Goal: Transaction & Acquisition: Purchase product/service

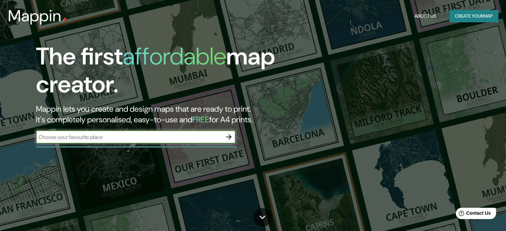
click at [123, 134] on input "text" at bounding box center [129, 137] width 186 height 8
click at [123, 138] on input "text" at bounding box center [129, 137] width 186 height 8
click at [232, 137] on icon "button" at bounding box center [229, 137] width 8 height 8
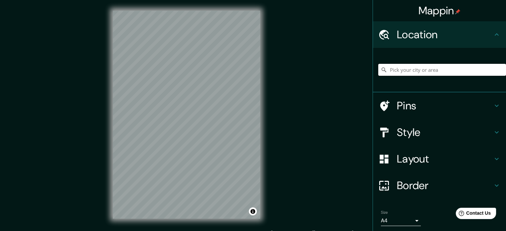
click at [403, 72] on input "Pick your city or area" at bounding box center [442, 70] width 128 height 12
click at [378, 64] on input "Pick your city or area" at bounding box center [442, 70] width 128 height 12
click at [381, 70] on icon at bounding box center [384, 70] width 7 height 7
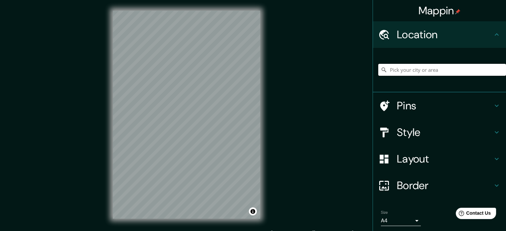
click at [398, 68] on input "Pick your city or area" at bounding box center [442, 70] width 128 height 12
type input "t"
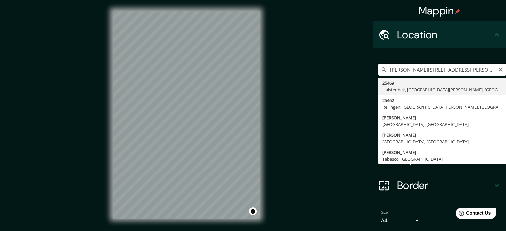
click at [478, 73] on input "[PERSON_NAME][STREET_ADDRESS][PERSON_NAME]" at bounding box center [442, 70] width 128 height 12
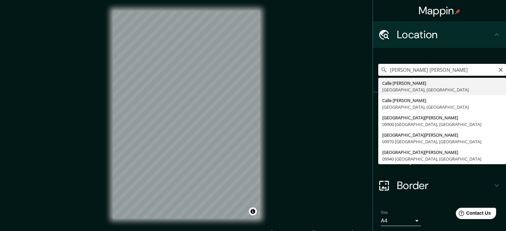
click at [470, 69] on input "[PERSON_NAME] [PERSON_NAME]" at bounding box center [442, 70] width 128 height 12
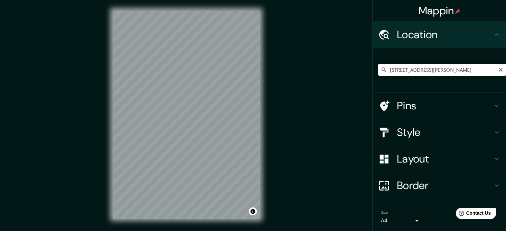
click at [433, 74] on input "[STREET_ADDRESS][PERSON_NAME]" at bounding box center [442, 70] width 128 height 12
click at [386, 71] on input "[STREET_ADDRESS][PERSON_NAME]" at bounding box center [442, 70] width 128 height 12
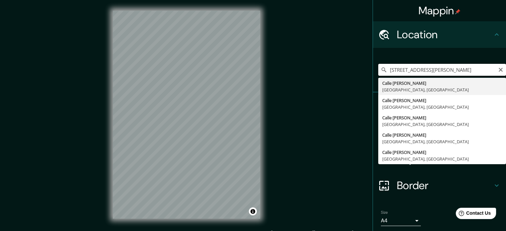
paste input "19.32766958457123, -99.13899345361078"
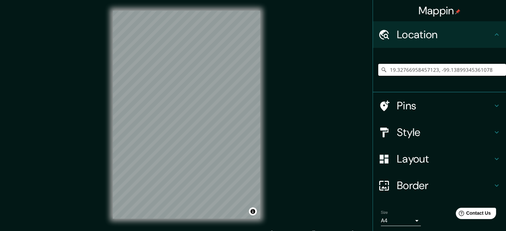
type input "19.32766958457123, -99.13899345361078"
click at [385, 71] on input "19.32766958457123, -99.13899345361078" at bounding box center [442, 70] width 128 height 12
click at [383, 73] on input "19.32766958457123, -99.13899345361078" at bounding box center [442, 70] width 128 height 12
click at [382, 72] on icon at bounding box center [384, 70] width 7 height 7
click at [382, 72] on icon at bounding box center [384, 70] width 5 height 5
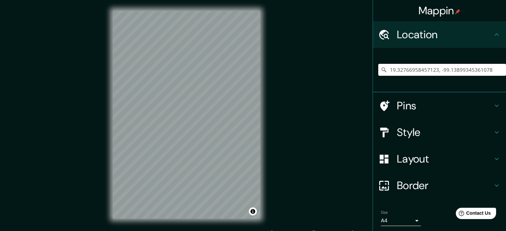
click at [484, 69] on input "19.32766958457123, -99.13899345361078" at bounding box center [442, 70] width 128 height 12
click at [415, 68] on input "19.32766958457123, -99.13899345361078" at bounding box center [442, 70] width 128 height 12
click at [401, 66] on input "Pick your city or area" at bounding box center [442, 70] width 128 height 12
click at [401, 72] on input "Pick your city or area" at bounding box center [442, 70] width 128 height 12
click at [404, 73] on input "Pick your city or area" at bounding box center [442, 70] width 128 height 12
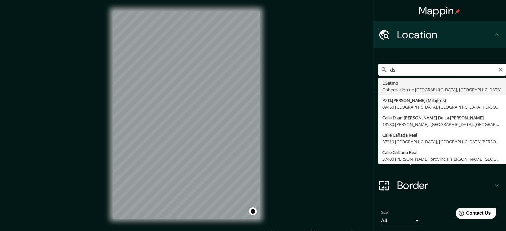
type input "d"
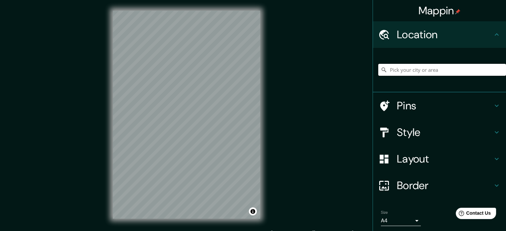
click at [424, 70] on input "Pick your city or area" at bounding box center [442, 70] width 128 height 12
paste input "[STREET_ADDRESS][PERSON_NAME]"
type input "[PERSON_NAME][STREET_ADDRESS]"
click at [442, 105] on h4 "Pins" at bounding box center [445, 105] width 96 height 13
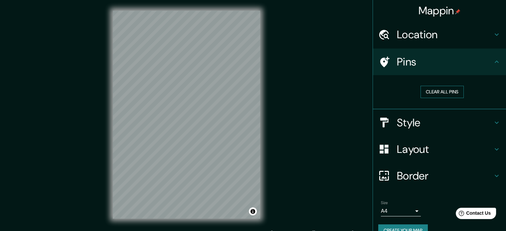
click at [431, 91] on button "Clear all pins" at bounding box center [441, 92] width 43 height 12
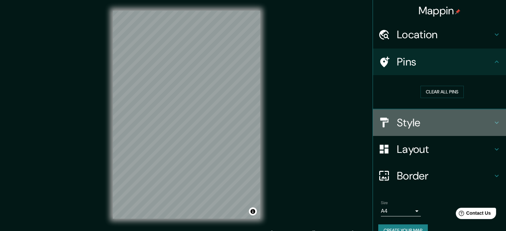
click at [409, 123] on h4 "Style" at bounding box center [445, 122] width 96 height 13
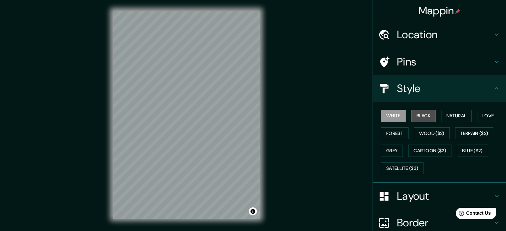
click at [425, 114] on button "Black" at bounding box center [423, 116] width 25 height 12
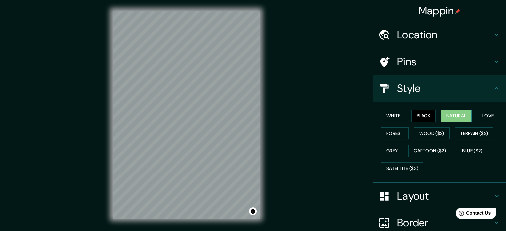
click at [447, 116] on button "Natural" at bounding box center [456, 116] width 31 height 12
click at [386, 57] on div at bounding box center [387, 62] width 19 height 12
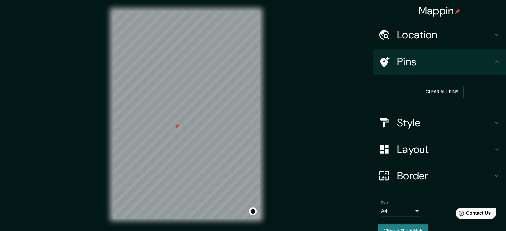
click at [177, 128] on div at bounding box center [176, 126] width 5 height 5
click at [185, 124] on div at bounding box center [185, 124] width 5 height 5
click at [419, 127] on h4 "Style" at bounding box center [445, 122] width 96 height 13
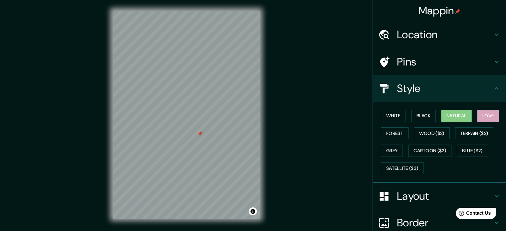
click at [480, 117] on button "Love" at bounding box center [488, 116] width 22 height 12
click at [473, 131] on button "Terrain ($2)" at bounding box center [474, 133] width 39 height 12
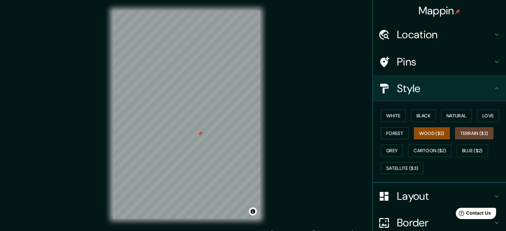
click at [423, 133] on button "Wood ($2)" at bounding box center [432, 133] width 36 height 12
click at [395, 130] on button "Forest" at bounding box center [395, 133] width 28 height 12
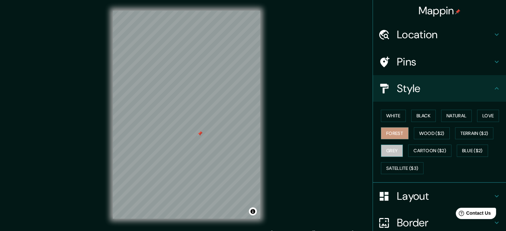
click at [393, 150] on button "Grey" at bounding box center [392, 151] width 22 height 12
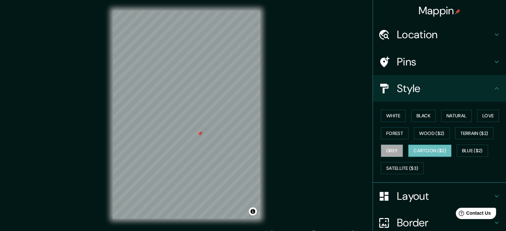
click at [421, 151] on button "Cartoon ($2)" at bounding box center [429, 151] width 43 height 12
click at [478, 152] on button "Blue ($2)" at bounding box center [472, 151] width 31 height 12
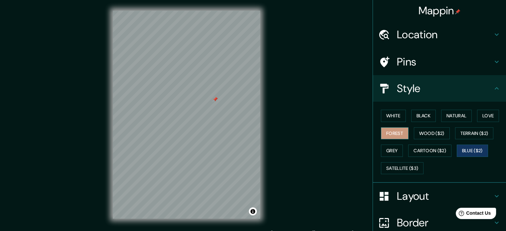
click at [392, 131] on button "Forest" at bounding box center [395, 133] width 28 height 12
click at [390, 118] on button "White" at bounding box center [393, 116] width 25 height 12
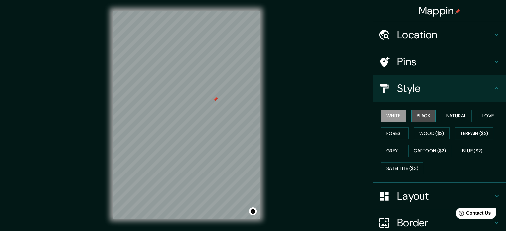
click at [411, 117] on button "Black" at bounding box center [423, 116] width 25 height 12
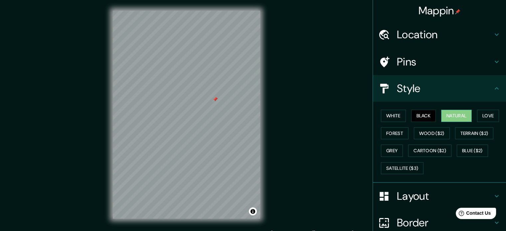
click at [455, 115] on button "Natural" at bounding box center [456, 116] width 31 height 12
click at [483, 117] on button "Love" at bounding box center [488, 116] width 22 height 12
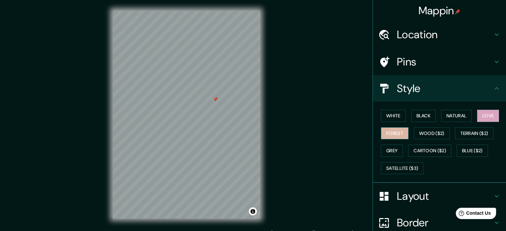
click at [393, 132] on button "Forest" at bounding box center [395, 133] width 28 height 12
click at [413, 201] on h4 "Layout" at bounding box center [445, 196] width 96 height 13
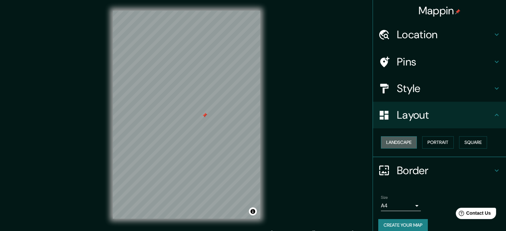
click at [401, 145] on button "Landscape" at bounding box center [399, 142] width 36 height 12
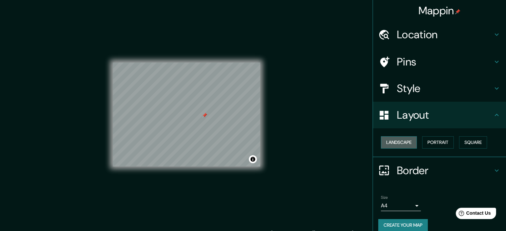
click at [401, 145] on button "Landscape" at bounding box center [399, 142] width 36 height 12
click at [428, 147] on button "Portrait" at bounding box center [438, 142] width 32 height 12
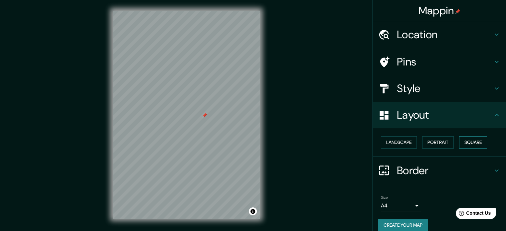
click at [467, 142] on button "Square" at bounding box center [473, 142] width 28 height 12
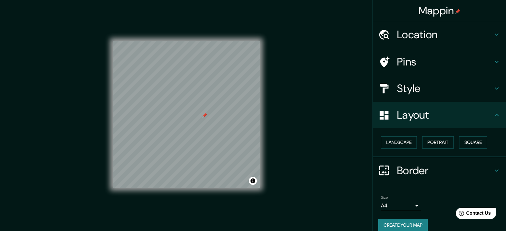
click at [416, 168] on h4 "Border" at bounding box center [445, 170] width 96 height 13
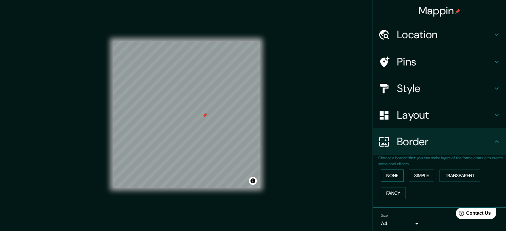
click at [390, 177] on button "None" at bounding box center [392, 176] width 23 height 12
click at [417, 177] on button "Simple" at bounding box center [421, 176] width 25 height 12
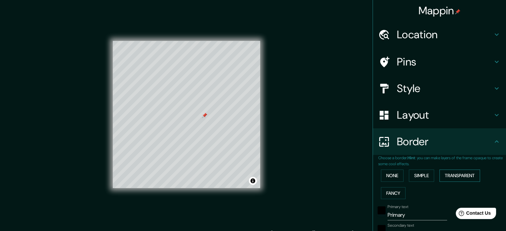
click at [452, 175] on button "Transparent" at bounding box center [459, 176] width 41 height 12
click at [392, 195] on button "Fancy" at bounding box center [393, 193] width 25 height 12
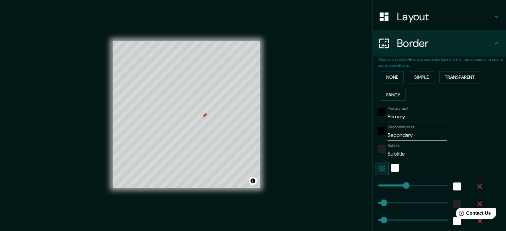
type input "177"
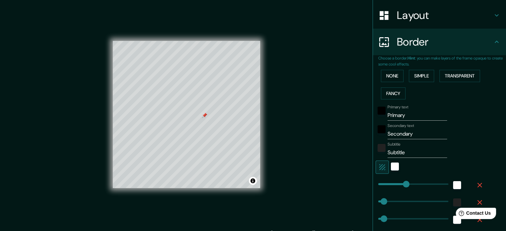
click at [392, 117] on input "Primary" at bounding box center [418, 115] width 60 height 11
drag, startPoint x: 406, startPoint y: 117, endPoint x: 376, endPoint y: 118, distance: 29.3
click at [376, 118] on div "Primary text Primary" at bounding box center [430, 113] width 109 height 16
type input "T"
type input "177"
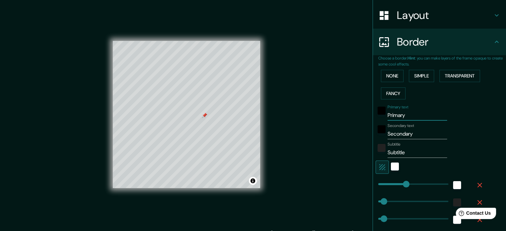
type input "35"
type input "18"
type input "Tl"
type input "177"
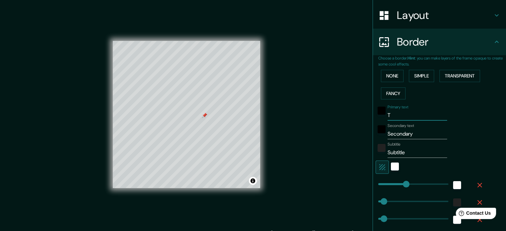
type input "35"
type input "18"
type input "Tla"
type input "177"
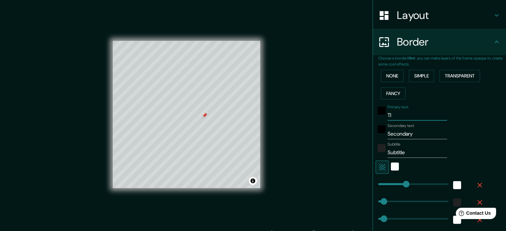
type input "35"
type input "18"
type input "Tlal"
type input "177"
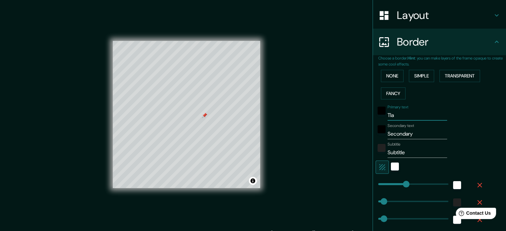
type input "35"
type input "18"
type input "Tlalp"
type input "177"
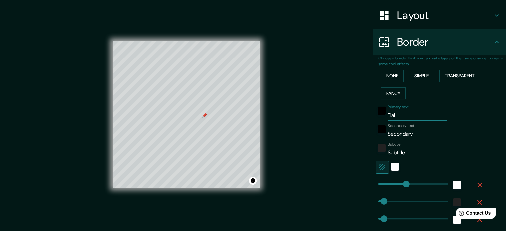
type input "35"
type input "18"
type input "[PERSON_NAME]"
type input "177"
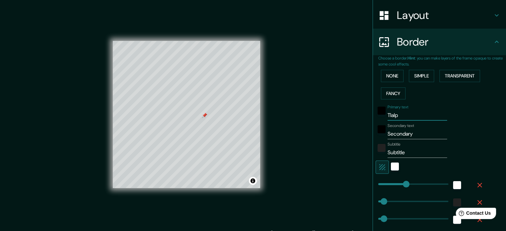
type input "35"
type input "18"
type input "Tlalpan"
type input "177"
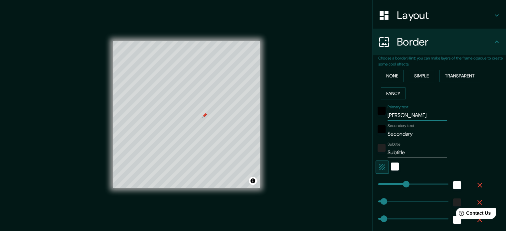
type input "35"
type input "18"
type input "Tlalpan"
click at [393, 134] on input "Secondary" at bounding box center [418, 134] width 60 height 11
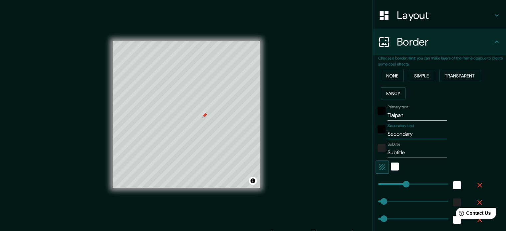
drag, startPoint x: 418, startPoint y: 135, endPoint x: 350, endPoint y: 133, distance: 68.6
click at [350, 133] on div "Mappin Location [PERSON_NAME][STREET_ADDRESS][PERSON_NAME] Calz. De Tlalpan [GE…" at bounding box center [253, 120] width 506 height 240
type input "2"
type input "177"
type input "35"
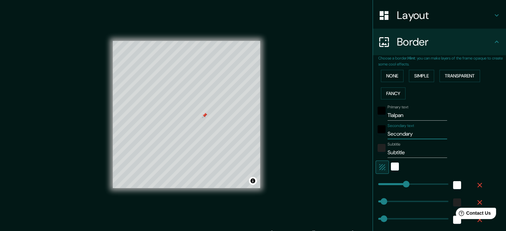
type input "35"
type input "18"
type input "25"
type input "177"
type input "35"
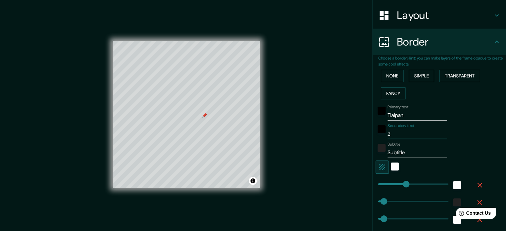
type input "35"
type input "18"
type input "254"
type input "177"
type input "35"
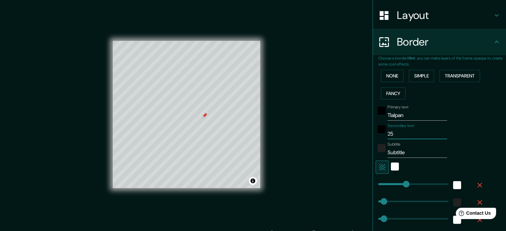
type input "35"
type input "18"
type input "2546"
type input "177"
type input "35"
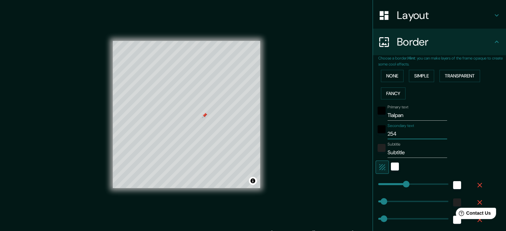
type input "35"
type input "18"
type input "2546"
drag, startPoint x: 408, startPoint y: 117, endPoint x: 363, endPoint y: 119, distance: 44.9
click at [363, 119] on div "Mappin Location [PERSON_NAME][STREET_ADDRESS][PERSON_NAME] Calz. De Tlalpan [GE…" at bounding box center [253, 120] width 506 height 240
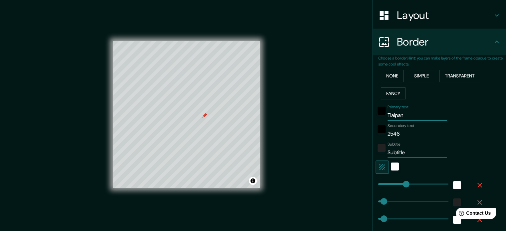
click at [397, 151] on input "Subtitle" at bounding box center [418, 152] width 60 height 11
drag, startPoint x: 406, startPoint y: 153, endPoint x: 375, endPoint y: 153, distance: 30.6
click at [376, 153] on div "Subtitle Subtitle" at bounding box center [430, 150] width 109 height 16
type input "177"
type input "35"
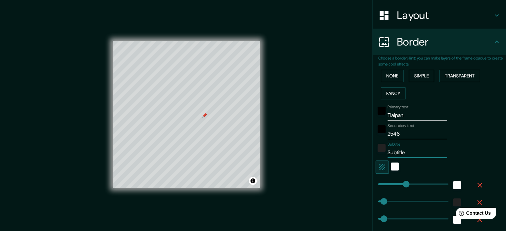
type input "35"
type input "18"
click at [393, 166] on div "white" at bounding box center [395, 167] width 8 height 8
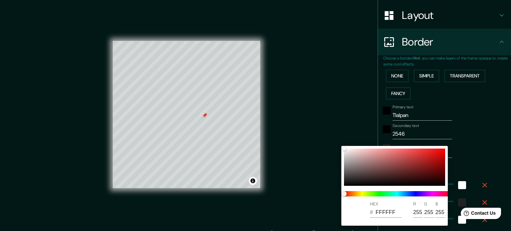
click at [357, 119] on div at bounding box center [255, 115] width 511 height 231
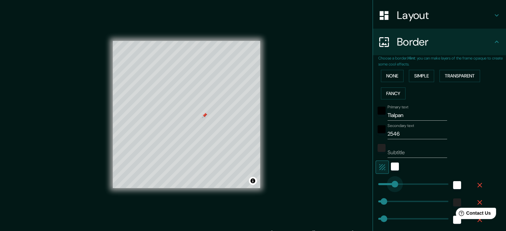
type input "0"
drag, startPoint x: 400, startPoint y: 182, endPoint x: 370, endPoint y: 186, distance: 30.5
type input "35"
type input "18"
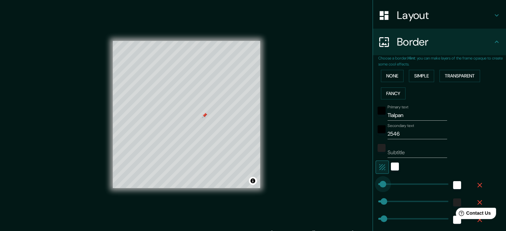
type input "51"
drag, startPoint x: 372, startPoint y: 182, endPoint x: 382, endPoint y: 182, distance: 10.0
type input "35"
type input "18"
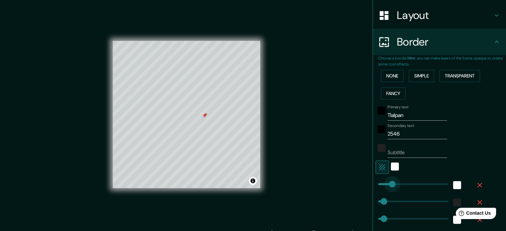
type input "106"
drag, startPoint x: 379, startPoint y: 182, endPoint x: 390, endPoint y: 185, distance: 11.6
type input "35"
type input "18"
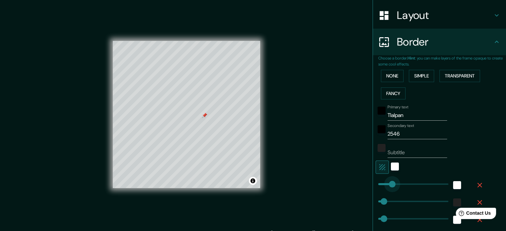
type input "47"
drag, startPoint x: 390, startPoint y: 185, endPoint x: 381, endPoint y: 186, distance: 9.7
type input "35"
type input "18"
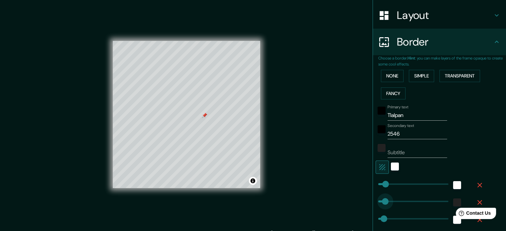
type input "125"
drag, startPoint x: 378, startPoint y: 200, endPoint x: 394, endPoint y: 203, distance: 15.9
type input "35"
type input "18"
type input "39"
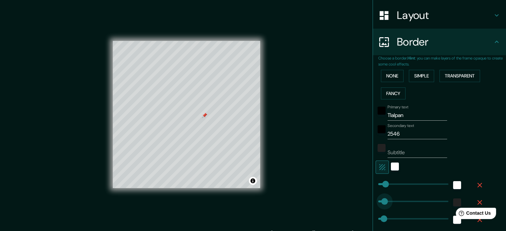
drag, startPoint x: 394, startPoint y: 202, endPoint x: 379, endPoint y: 201, distance: 15.0
type input "35"
type input "18"
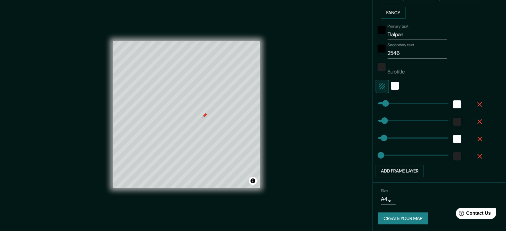
scroll to position [181, 0]
type input "199"
drag, startPoint x: 379, startPoint y: 140, endPoint x: 405, endPoint y: 142, distance: 25.7
type input "18"
type input "43"
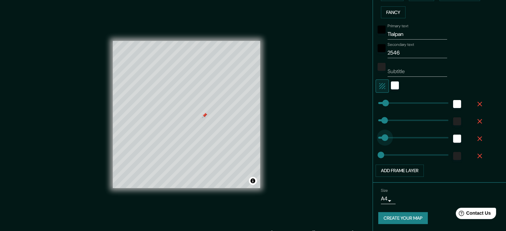
drag, startPoint x: 406, startPoint y: 139, endPoint x: 380, endPoint y: 142, distance: 26.1
type input "95"
drag, startPoint x: 376, startPoint y: 155, endPoint x: 388, endPoint y: 155, distance: 12.0
type input "41"
drag, startPoint x: 388, startPoint y: 155, endPoint x: 380, endPoint y: 155, distance: 8.7
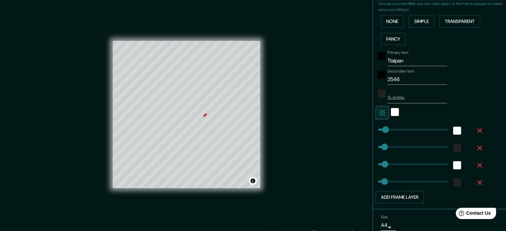
scroll to position [81, 0]
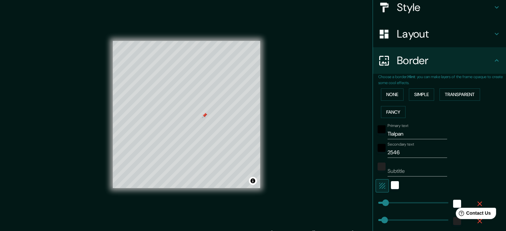
click at [388, 135] on input "Tlalpan" at bounding box center [418, 134] width 60 height 11
click at [398, 171] on input "Subtitle" at bounding box center [418, 171] width 60 height 11
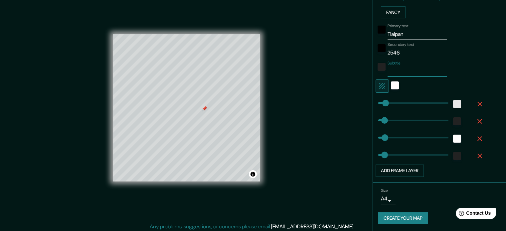
scroll to position [9, 0]
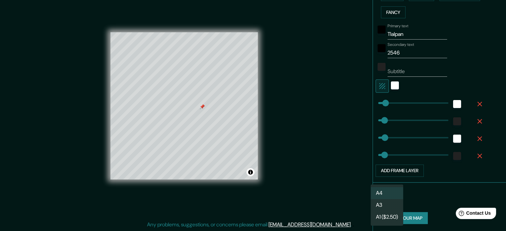
click at [382, 200] on body "Mappin Location [PERSON_NAME][STREET_ADDRESS][PERSON_NAME] Calz. De Tlalpan [GE…" at bounding box center [253, 106] width 506 height 231
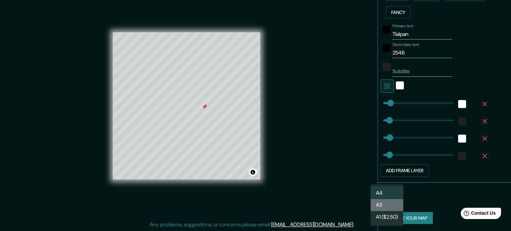
click at [390, 206] on li "A3" at bounding box center [387, 205] width 33 height 12
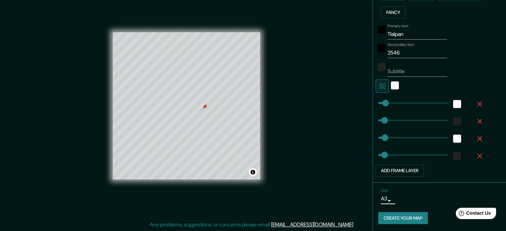
click at [384, 200] on body "Mappin Location [PERSON_NAME][STREET_ADDRESS][PERSON_NAME] Calz. De Tlalpan [GE…" at bounding box center [253, 106] width 506 height 231
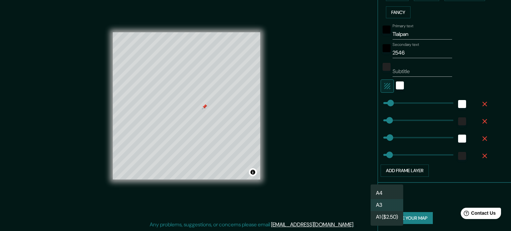
click at [383, 192] on li "A4" at bounding box center [387, 193] width 33 height 12
type input "single"
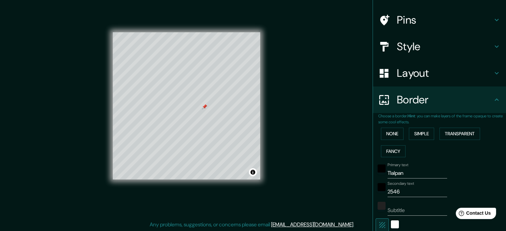
scroll to position [15, 0]
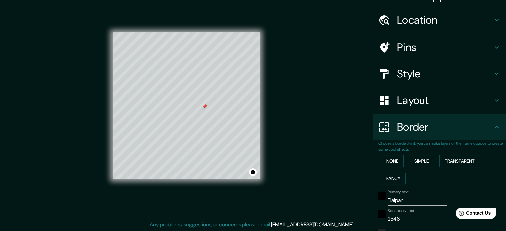
click at [406, 80] on h4 "Style" at bounding box center [445, 73] width 96 height 13
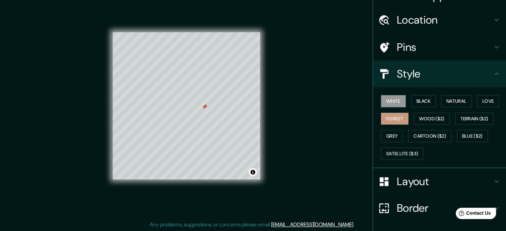
click at [395, 96] on button "White" at bounding box center [393, 101] width 25 height 12
click at [424, 99] on button "Black" at bounding box center [423, 101] width 25 height 12
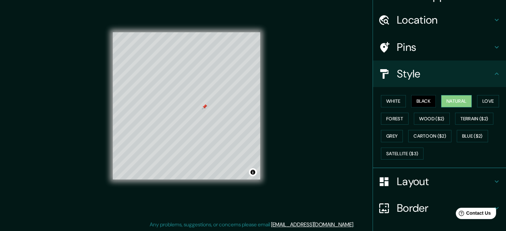
click at [443, 101] on button "Natural" at bounding box center [456, 101] width 31 height 12
click at [480, 103] on button "Love" at bounding box center [488, 101] width 22 height 12
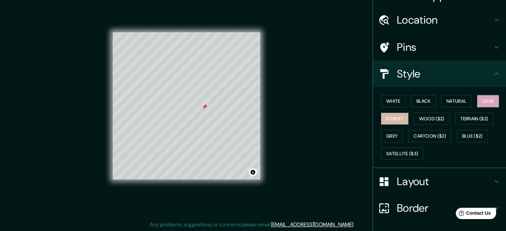
click at [384, 117] on button "Forest" at bounding box center [395, 119] width 28 height 12
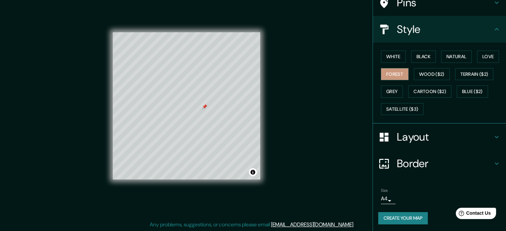
click at [416, 216] on button "Create your map" at bounding box center [403, 218] width 50 height 12
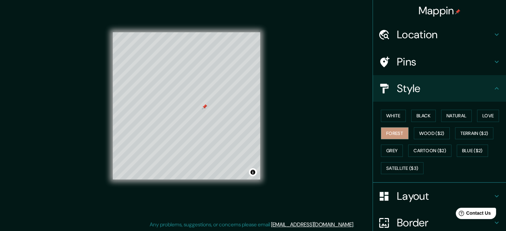
scroll to position [0, 0]
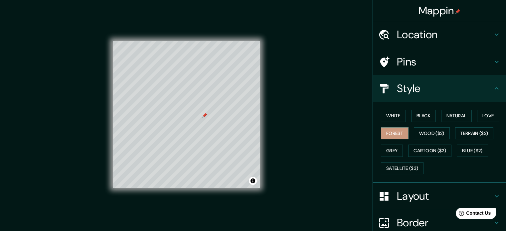
click at [431, 34] on h4 "Location" at bounding box center [445, 34] width 96 height 13
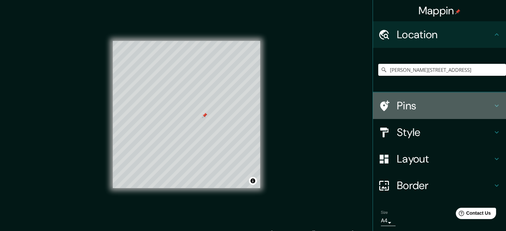
click at [427, 109] on h4 "Pins" at bounding box center [445, 105] width 96 height 13
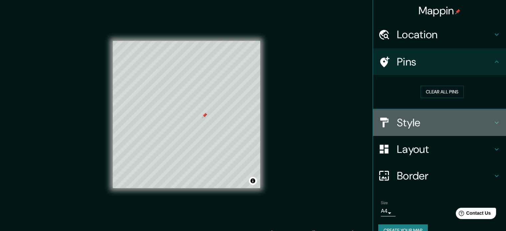
click at [423, 126] on h4 "Style" at bounding box center [445, 122] width 96 height 13
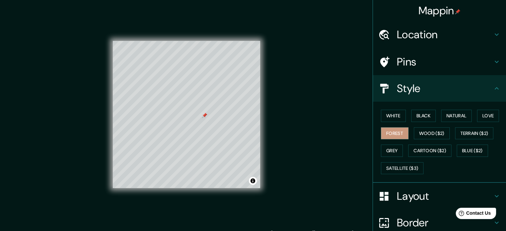
scroll to position [59, 0]
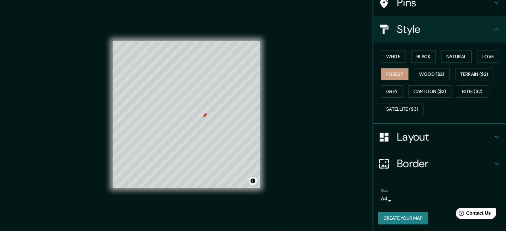
click at [203, 116] on div at bounding box center [204, 115] width 5 height 5
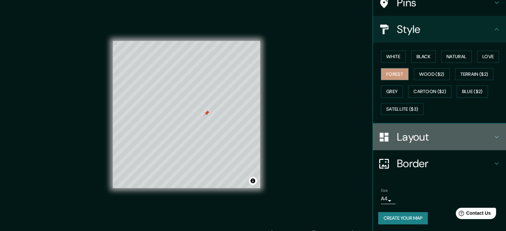
click at [403, 137] on h4 "Layout" at bounding box center [445, 136] width 96 height 13
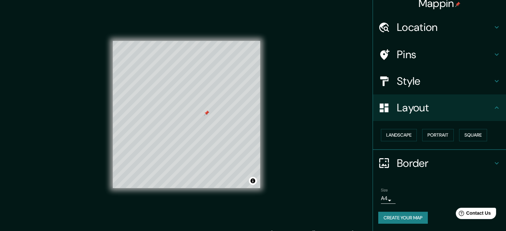
scroll to position [7, 0]
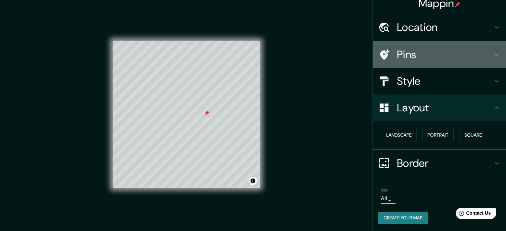
click at [397, 61] on div "Pins" at bounding box center [439, 54] width 133 height 27
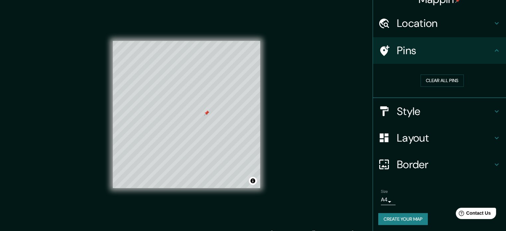
scroll to position [13, 0]
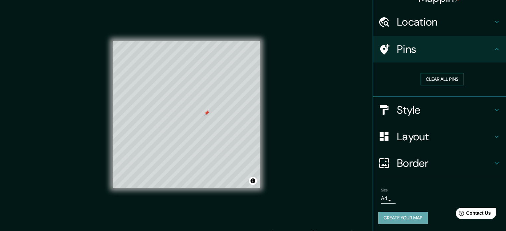
click at [415, 220] on button "Create your map" at bounding box center [403, 218] width 50 height 12
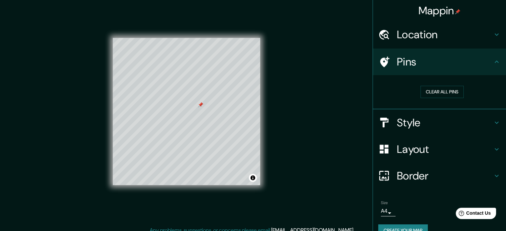
scroll to position [0, 0]
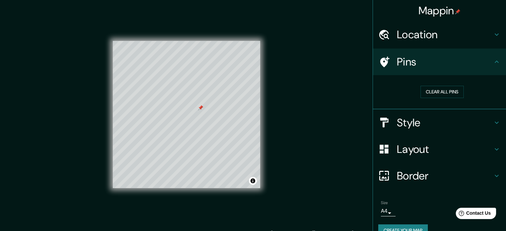
click at [434, 36] on h4 "Location" at bounding box center [445, 34] width 96 height 13
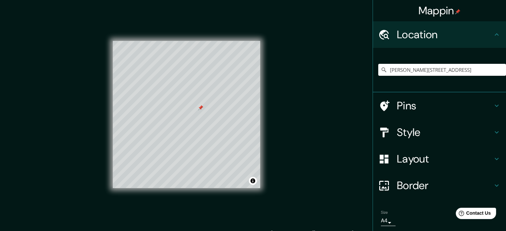
click at [434, 36] on h4 "Location" at bounding box center [445, 34] width 96 height 13
click at [414, 132] on h4 "Style" at bounding box center [445, 132] width 96 height 13
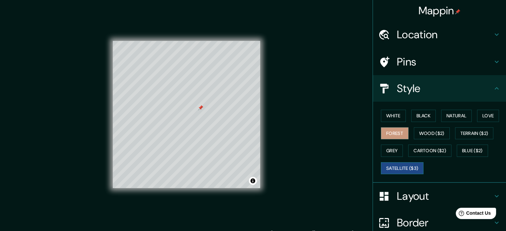
click at [409, 166] on button "Satellite ($3)" at bounding box center [402, 168] width 43 height 12
click at [411, 153] on button "Cartoon ($2)" at bounding box center [429, 151] width 43 height 12
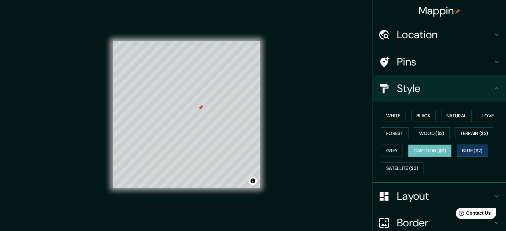
click at [469, 148] on button "Blue ($2)" at bounding box center [472, 151] width 31 height 12
click at [386, 151] on button "Grey" at bounding box center [392, 151] width 22 height 12
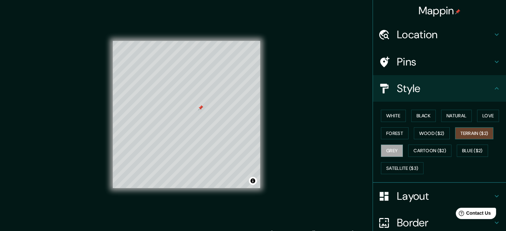
click at [469, 134] on button "Terrain ($2)" at bounding box center [474, 133] width 39 height 12
click at [439, 133] on button "Wood ($2)" at bounding box center [432, 133] width 36 height 12
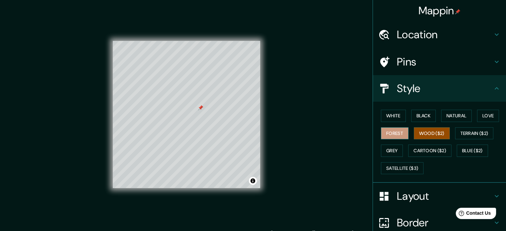
click at [399, 134] on button "Forest" at bounding box center [395, 133] width 28 height 12
click at [468, 150] on button "Blue ($2)" at bounding box center [472, 151] width 31 height 12
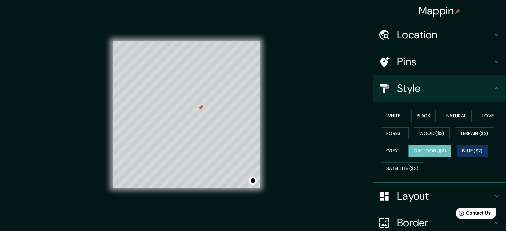
click at [432, 148] on button "Cartoon ($2)" at bounding box center [429, 151] width 43 height 12
click at [407, 157] on div "White Black Natural Love Forest Wood ($2) Terrain ($2) Grey Cartoon ($2) Blue (…" at bounding box center [442, 142] width 128 height 70
click at [392, 164] on button "Satellite ($3)" at bounding box center [402, 168] width 43 height 12
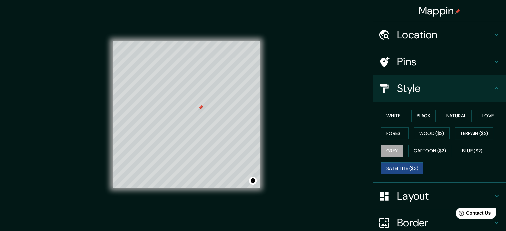
click at [389, 153] on button "Grey" at bounding box center [392, 151] width 22 height 12
click at [388, 134] on button "Forest" at bounding box center [395, 133] width 28 height 12
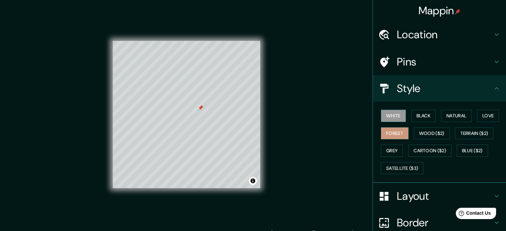
click at [385, 118] on button "White" at bounding box center [393, 116] width 25 height 12
click at [472, 118] on div "White Black Natural Love Forest Wood ($2) Terrain ($2) Grey Cartoon ($2) Blue (…" at bounding box center [442, 142] width 128 height 70
click at [466, 117] on button "Natural" at bounding box center [456, 116] width 31 height 12
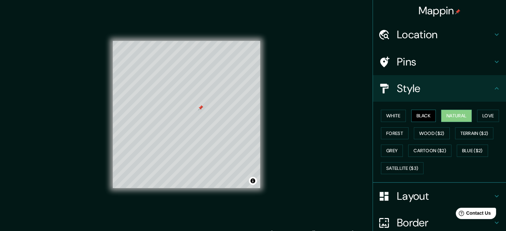
click at [424, 119] on button "Black" at bounding box center [423, 116] width 25 height 12
click at [364, 117] on div "Mappin Location [PERSON_NAME][STREET_ADDRESS][PERSON_NAME] Calz. De Tlalpan [GE…" at bounding box center [253, 120] width 506 height 240
click at [383, 135] on button "Forest" at bounding box center [395, 133] width 28 height 12
click at [250, 183] on button "Toggle attribution" at bounding box center [253, 181] width 8 height 8
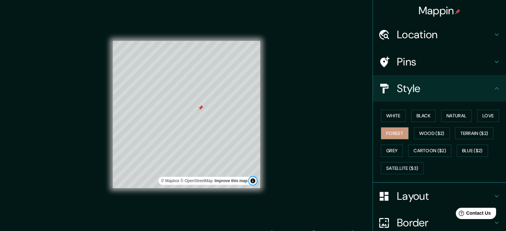
click at [250, 183] on button "Toggle attribution" at bounding box center [253, 181] width 8 height 8
click at [307, 173] on div "Mappin Location [PERSON_NAME][STREET_ADDRESS][PERSON_NAME] Calz. De Tlalpan [GE…" at bounding box center [253, 120] width 506 height 240
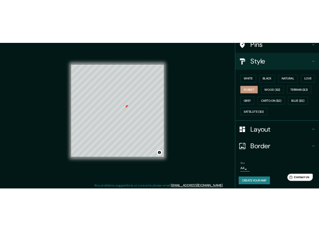
scroll to position [9, 0]
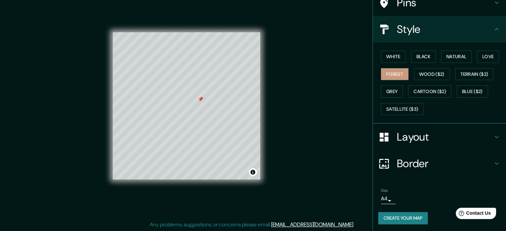
click at [405, 217] on button "Create your map" at bounding box center [403, 218] width 50 height 12
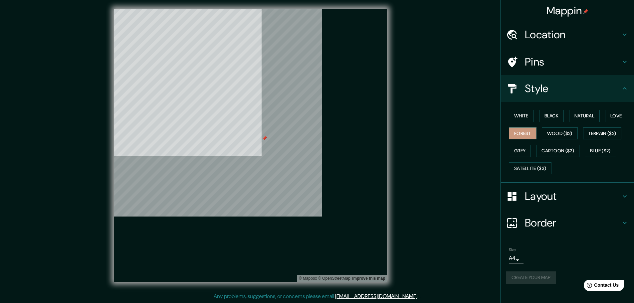
scroll to position [0, 0]
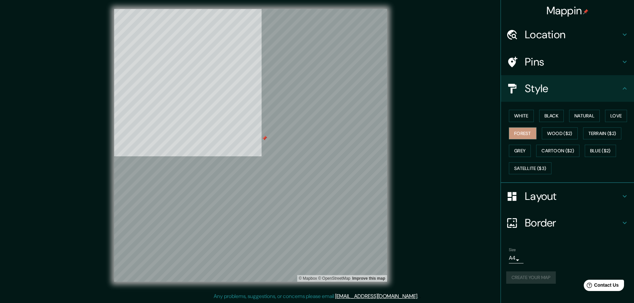
click at [441, 136] on div "© Mapbox © OpenStreetMap Improve this map" at bounding box center [250, 145] width 571 height 273
click at [511, 196] on h4 "Layout" at bounding box center [573, 196] width 96 height 13
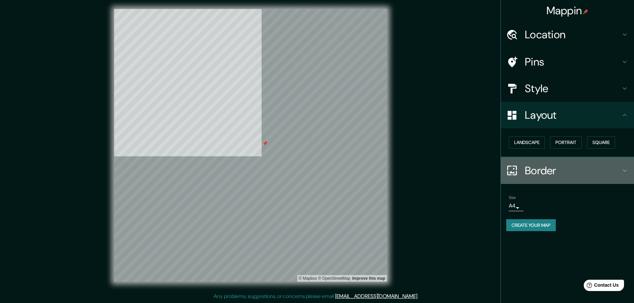
click at [511, 162] on div "Border" at bounding box center [567, 170] width 133 height 27
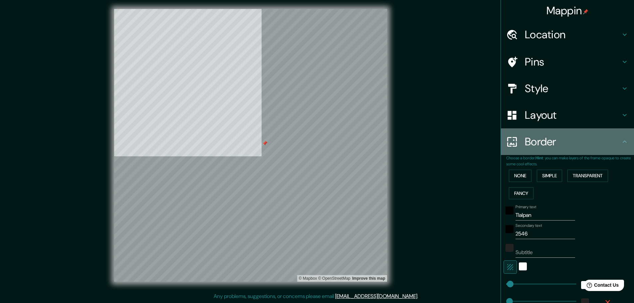
click at [511, 139] on h4 "Border" at bounding box center [573, 141] width 96 height 13
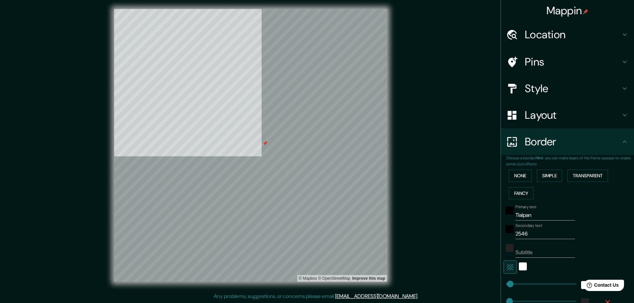
click at [511, 115] on h4 "Layout" at bounding box center [573, 114] width 96 height 13
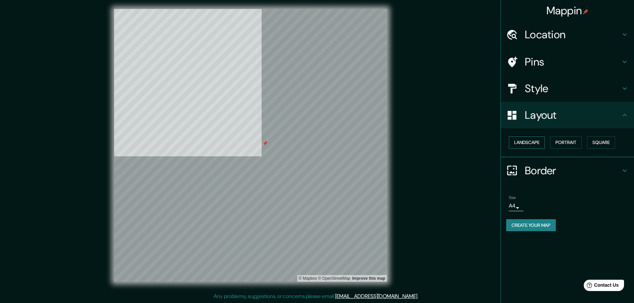
click at [511, 139] on button "Landscape" at bounding box center [527, 142] width 36 height 12
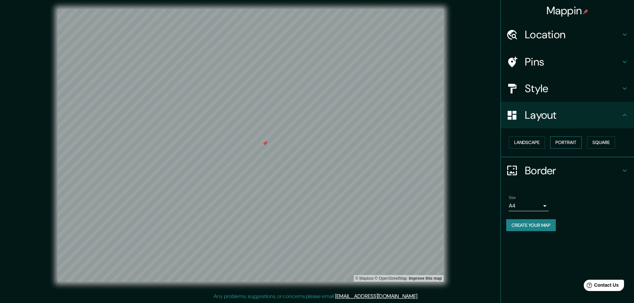
click at [511, 140] on button "Portrait" at bounding box center [566, 142] width 32 height 12
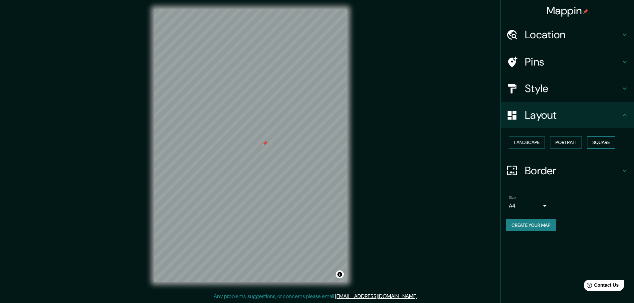
click at [511, 142] on button "Square" at bounding box center [601, 142] width 28 height 12
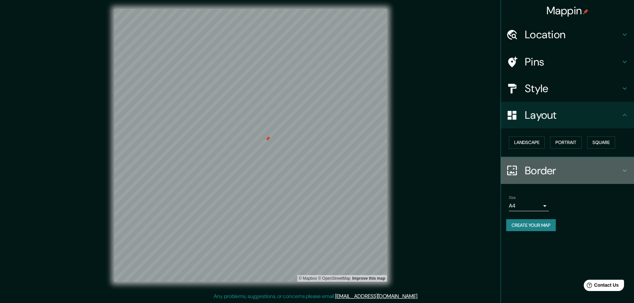
click at [511, 165] on h4 "Border" at bounding box center [573, 170] width 96 height 13
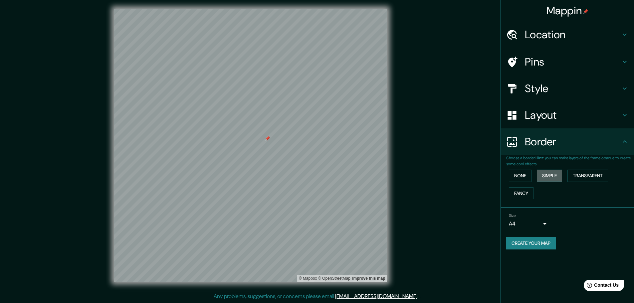
click at [511, 175] on button "Simple" at bounding box center [549, 176] width 25 height 12
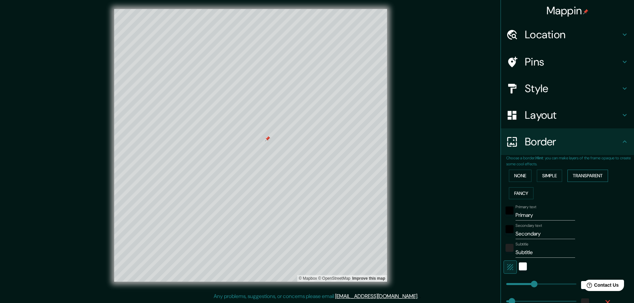
click at [511, 177] on button "Transparent" at bounding box center [587, 176] width 41 height 12
click at [511, 175] on button "Simple" at bounding box center [549, 176] width 25 height 12
click at [511, 193] on button "Fancy" at bounding box center [521, 193] width 25 height 12
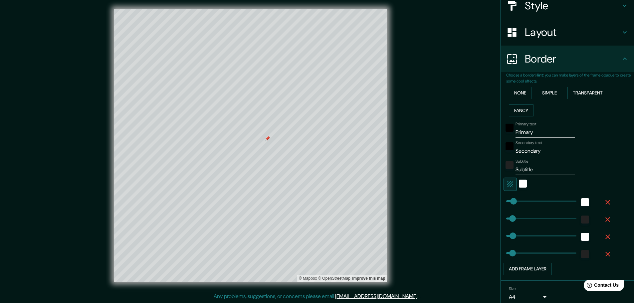
scroll to position [100, 0]
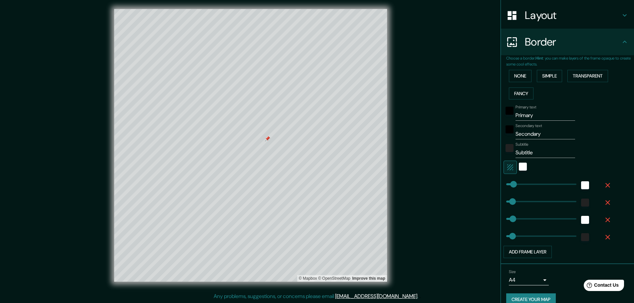
click at [511, 117] on input "Primary" at bounding box center [545, 115] width 60 height 11
drag, startPoint x: 545, startPoint y: 114, endPoint x: 474, endPoint y: 115, distance: 70.9
click at [474, 115] on div "Mappin Location [PERSON_NAME][STREET_ADDRESS][PERSON_NAME] Calz. De Tlalpan [GE…" at bounding box center [317, 150] width 634 height 305
type input "T"
type input "87"
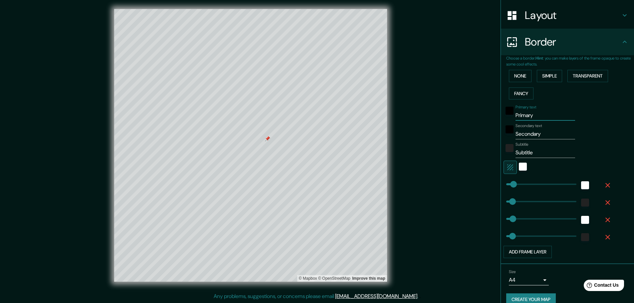
type input "72"
type input "80"
type input "76"
type input "Tl"
type input "87"
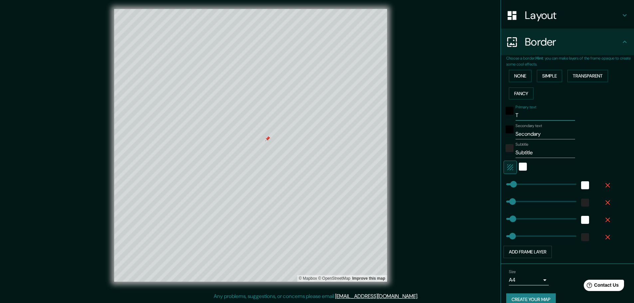
type input "72"
type input "80"
type input "76"
type input "Tla"
type input "87"
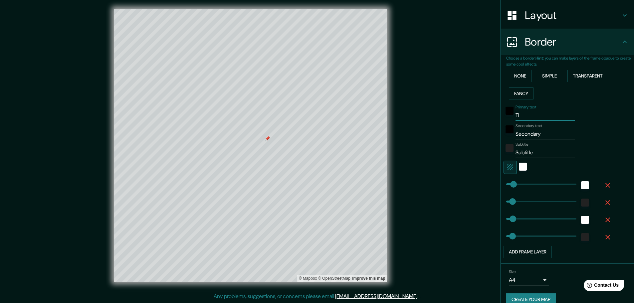
type input "72"
type input "80"
type input "76"
type input "Tlal"
type input "87"
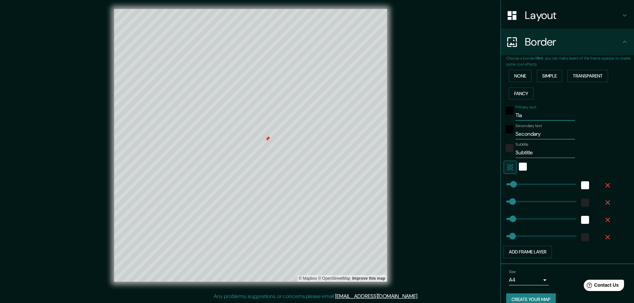
type input "72"
type input "80"
type input "76"
type input "Tlalp"
type input "87"
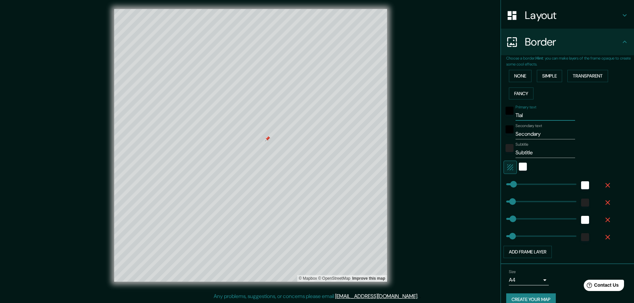
type input "72"
type input "80"
type input "76"
type input "[PERSON_NAME]"
type input "87"
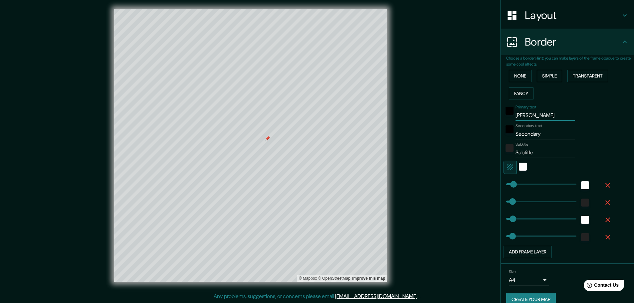
type input "72"
type input "80"
type input "76"
type input "Tlalpan"
type input "87"
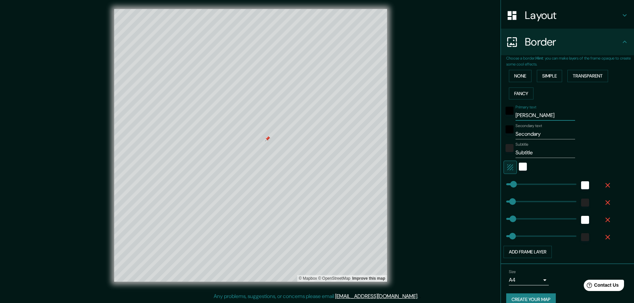
type input "72"
type input "80"
type input "76"
type input "Tlalpan"
click at [511, 136] on input "Secondary" at bounding box center [545, 134] width 60 height 11
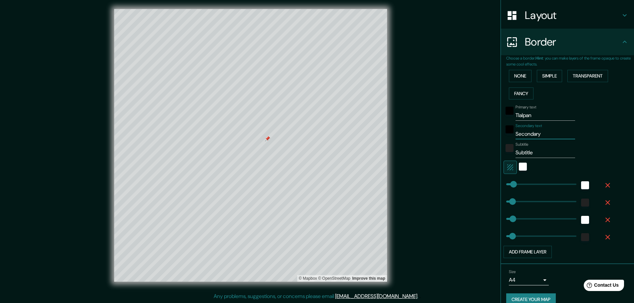
drag, startPoint x: 554, startPoint y: 136, endPoint x: 488, endPoint y: 139, distance: 65.6
click at [488, 139] on div "Mappin Location [PERSON_NAME][STREET_ADDRESS][PERSON_NAME] Calz. De Tlalpan [GE…" at bounding box center [317, 150] width 634 height 305
type input "2"
type input "87"
type input "72"
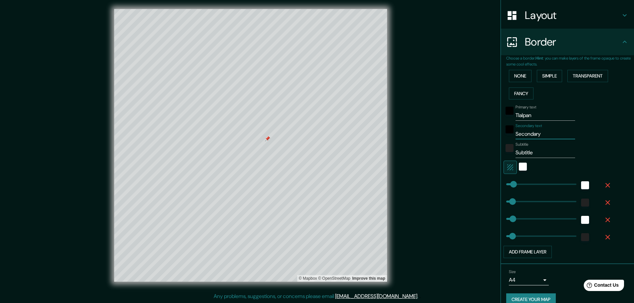
type input "80"
type input "76"
type input "25"
type input "87"
type input "72"
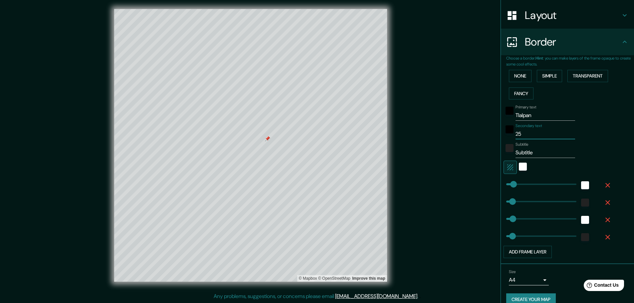
type input "80"
type input "76"
type input "254"
type input "87"
type input "72"
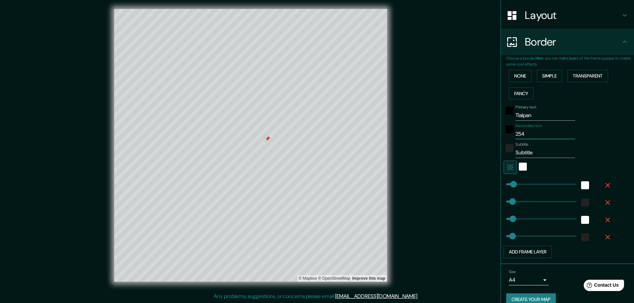
type input "80"
type input "76"
type input "2546"
type input "87"
type input "72"
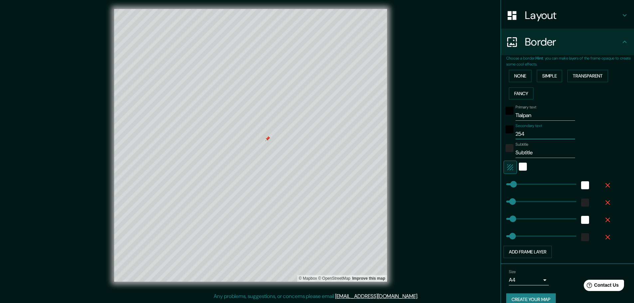
type input "80"
type input "76"
type input "2546"
drag, startPoint x: 534, startPoint y: 150, endPoint x: 472, endPoint y: 151, distance: 61.6
click at [472, 151] on div "Mappin Location [PERSON_NAME][STREET_ADDRESS][PERSON_NAME] Calz. De Tlalpan [GE…" at bounding box center [317, 150] width 634 height 305
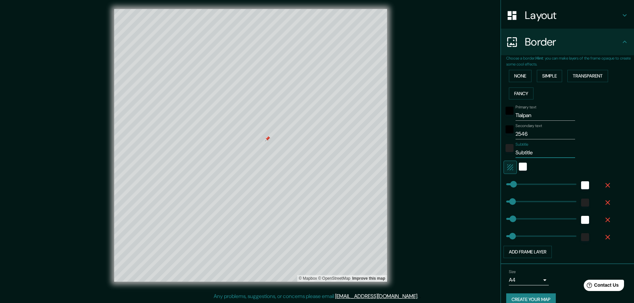
type input "87"
type input "72"
type input "80"
type input "76"
click at [511, 163] on div "white" at bounding box center [523, 167] width 8 height 8
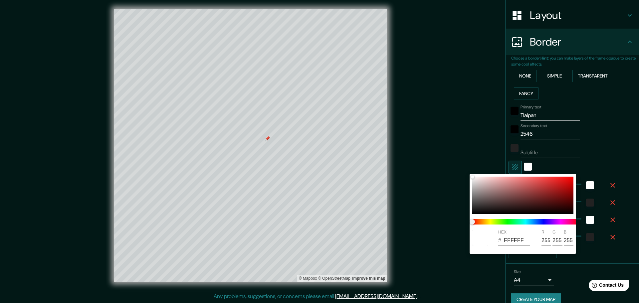
click at [511, 164] on div at bounding box center [319, 151] width 639 height 303
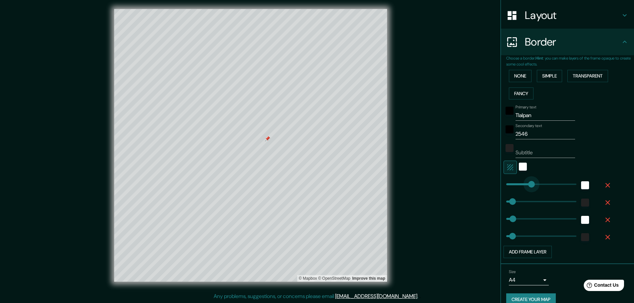
type input "413"
drag, startPoint x: 508, startPoint y: 185, endPoint x: 541, endPoint y: 185, distance: 32.9
type input "72"
type input "80"
type input "76"
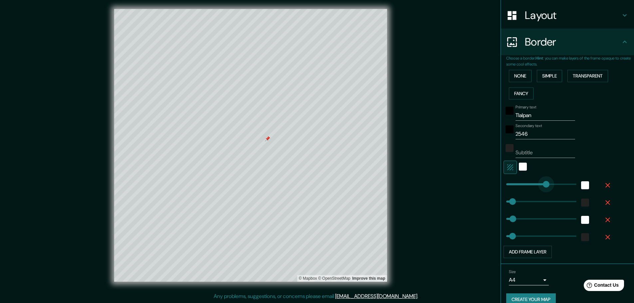
click at [511, 185] on span at bounding box center [546, 184] width 7 height 7
type input "72"
type input "80"
type input "76"
type input "35"
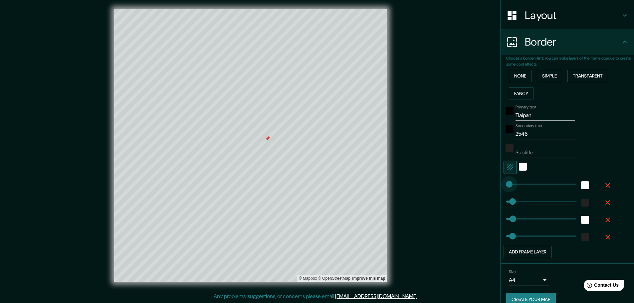
drag, startPoint x: 538, startPoint y: 183, endPoint x: 504, endPoint y: 185, distance: 34.3
type input "72"
type input "80"
type input "76"
type input "245"
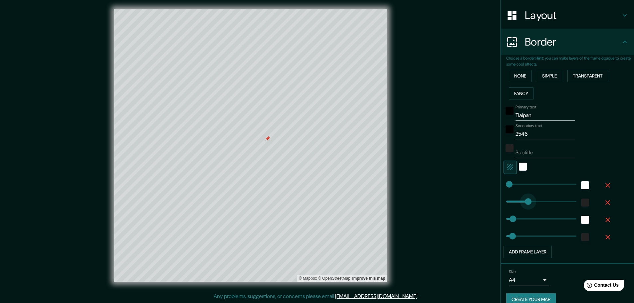
drag, startPoint x: 506, startPoint y: 200, endPoint x: 523, endPoint y: 206, distance: 17.8
type input "80"
type input "76"
type input "62"
drag, startPoint x: 526, startPoint y: 201, endPoint x: 506, endPoint y: 201, distance: 19.3
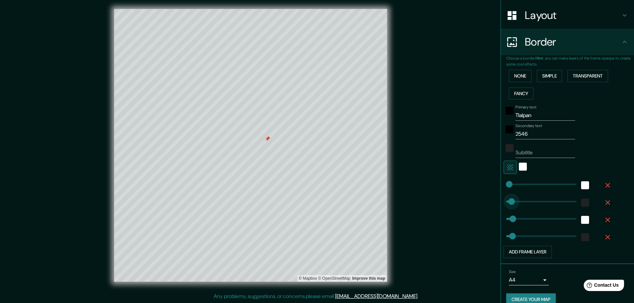
type input "80"
type input "76"
type input "202"
drag, startPoint x: 508, startPoint y: 217, endPoint x: 522, endPoint y: 221, distance: 14.6
type input "76"
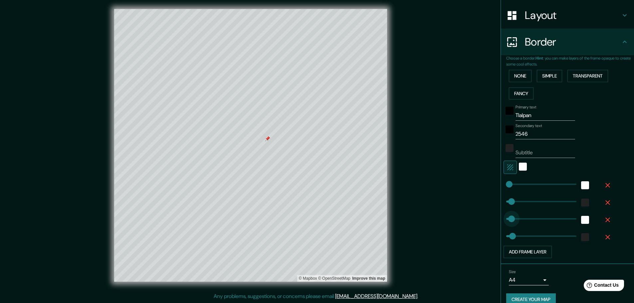
type input "47"
drag, startPoint x: 522, startPoint y: 220, endPoint x: 505, endPoint y: 221, distance: 16.7
type input "101"
drag, startPoint x: 505, startPoint y: 238, endPoint x: 510, endPoint y: 239, distance: 4.6
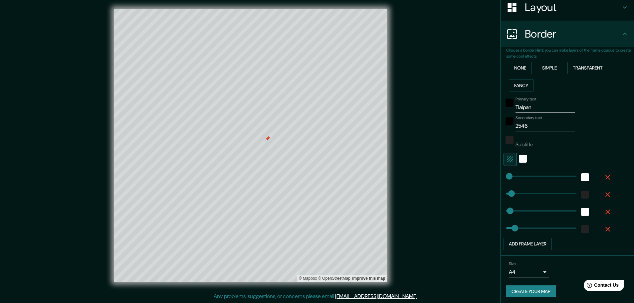
scroll to position [110, 0]
